Goal: Navigation & Orientation: Go to known website

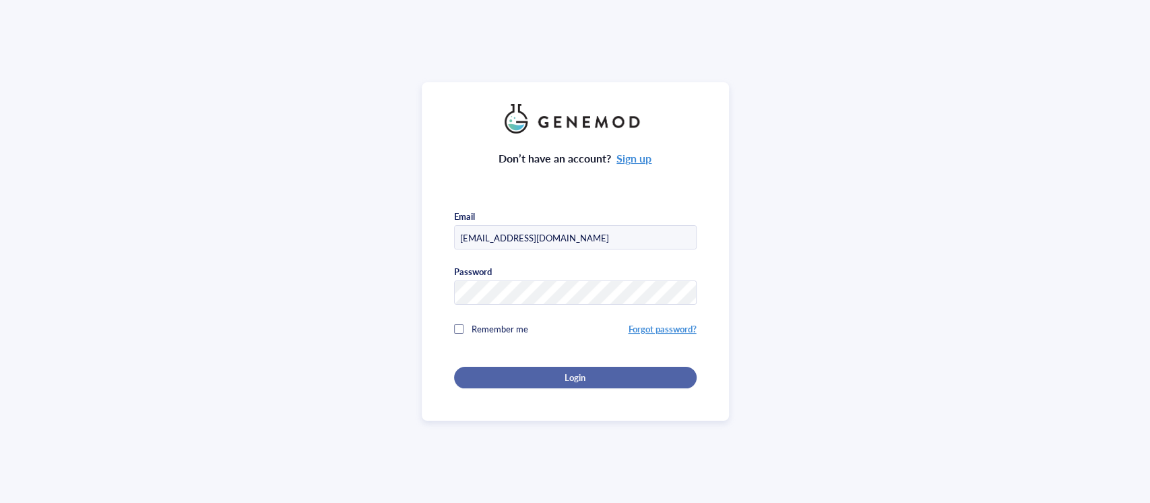
click at [534, 371] on div "Login" at bounding box center [575, 377] width 199 height 12
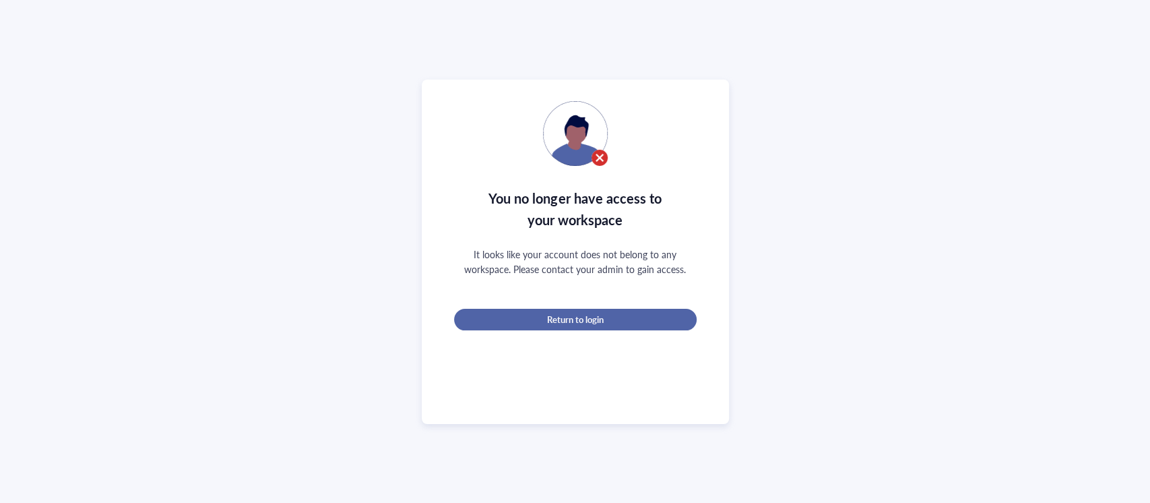
click at [558, 321] on span "Return to login" at bounding box center [574, 319] width 57 height 12
